Goal: Task Accomplishment & Management: Use online tool/utility

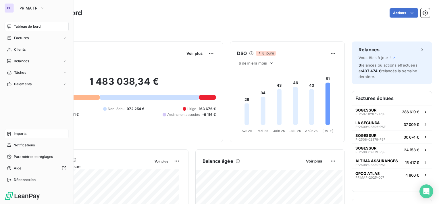
click at [22, 133] on span "Imports" at bounding box center [20, 133] width 13 height 5
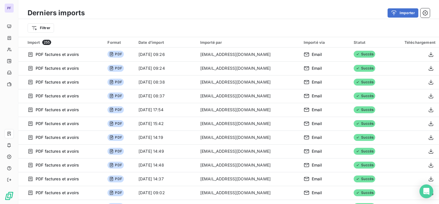
click at [392, 7] on div "Derniers imports Importer" at bounding box center [228, 13] width 421 height 12
click at [393, 10] on icon "button" at bounding box center [394, 13] width 6 height 6
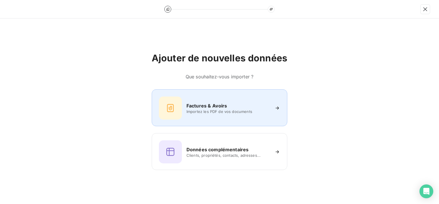
click at [208, 99] on div "Factures & Avoirs Importez les PDF de vos documents" at bounding box center [219, 107] width 121 height 23
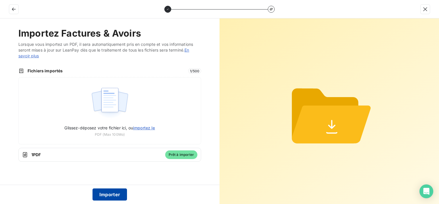
click at [124, 194] on button "Importer" at bounding box center [110, 194] width 35 height 12
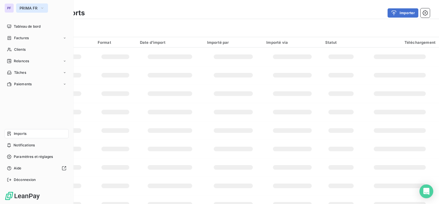
click at [34, 9] on span "PRIMA FR" at bounding box center [29, 8] width 18 height 5
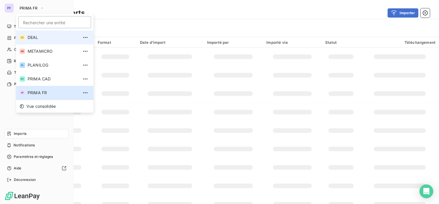
click at [38, 39] on span "DEAL" at bounding box center [53, 37] width 51 height 6
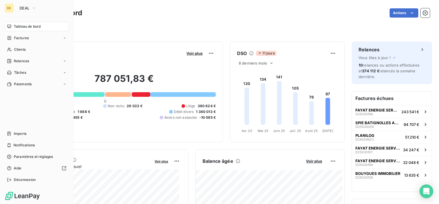
click at [25, 22] on div "Tableau de bord" at bounding box center [37, 26] width 64 height 9
click at [25, 25] on span "Tableau de bord" at bounding box center [27, 26] width 27 height 5
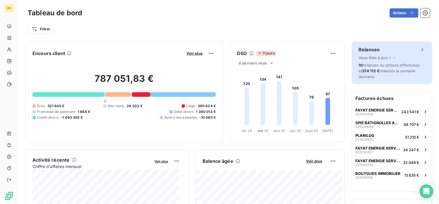
click at [400, 61] on div "Relances Vous êtes à jour ! 10 relances ou actions effectuées et 374 112 € rela…" at bounding box center [392, 62] width 80 height 43
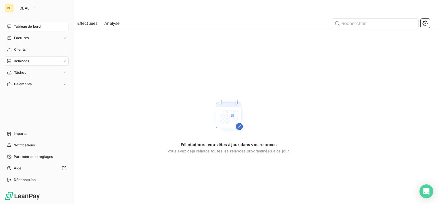
drag, startPoint x: 24, startPoint y: 26, endPoint x: 42, endPoint y: 22, distance: 18.4
click at [24, 26] on span "Tableau de bord" at bounding box center [27, 26] width 27 height 5
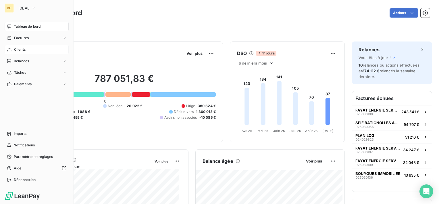
click at [30, 50] on div "Clients" at bounding box center [37, 49] width 64 height 9
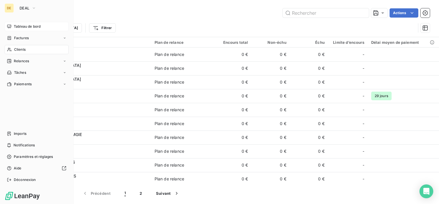
click at [19, 26] on span "Tableau de bord" at bounding box center [27, 26] width 27 height 5
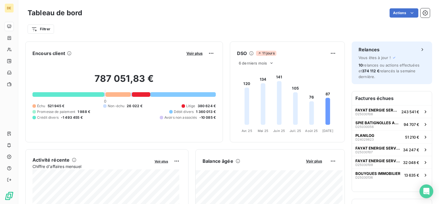
click at [134, 17] on div "Actions" at bounding box center [259, 12] width 341 height 9
